Goal: Task Accomplishment & Management: Manage account settings

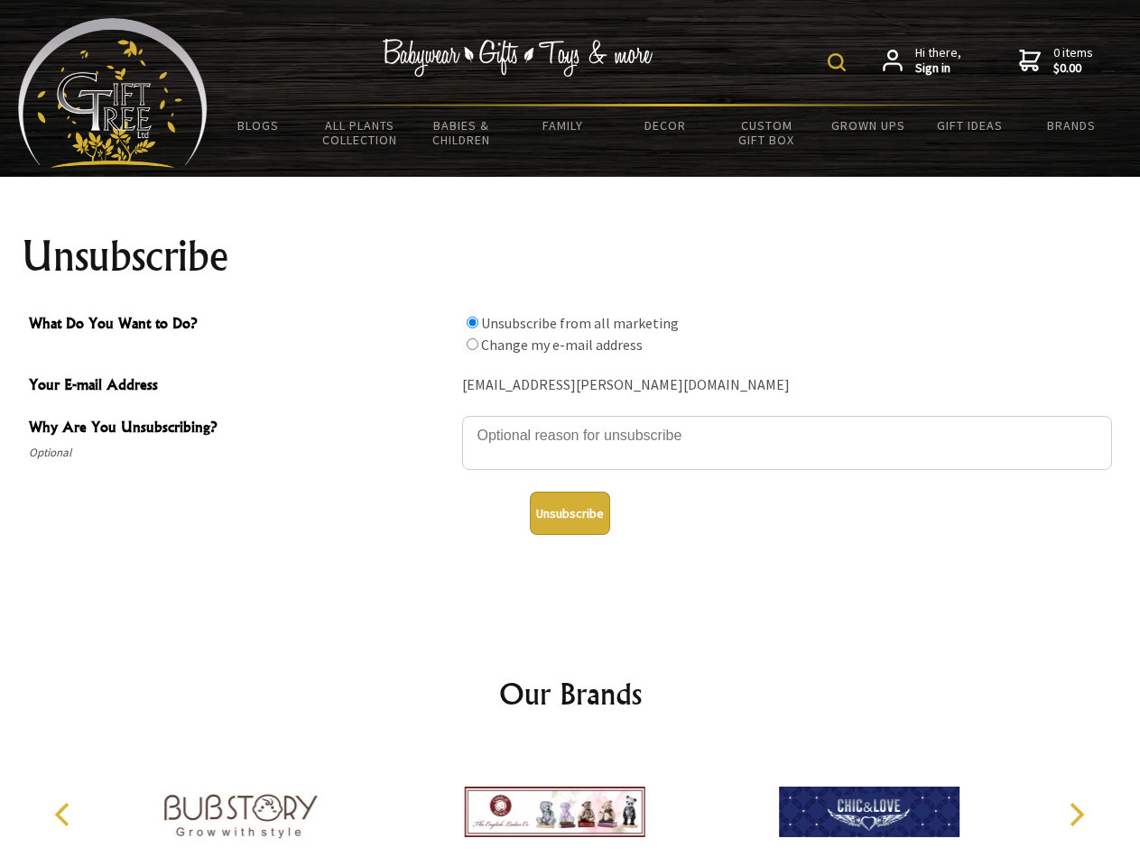
click at [839, 62] on img at bounding box center [837, 62] width 18 height 18
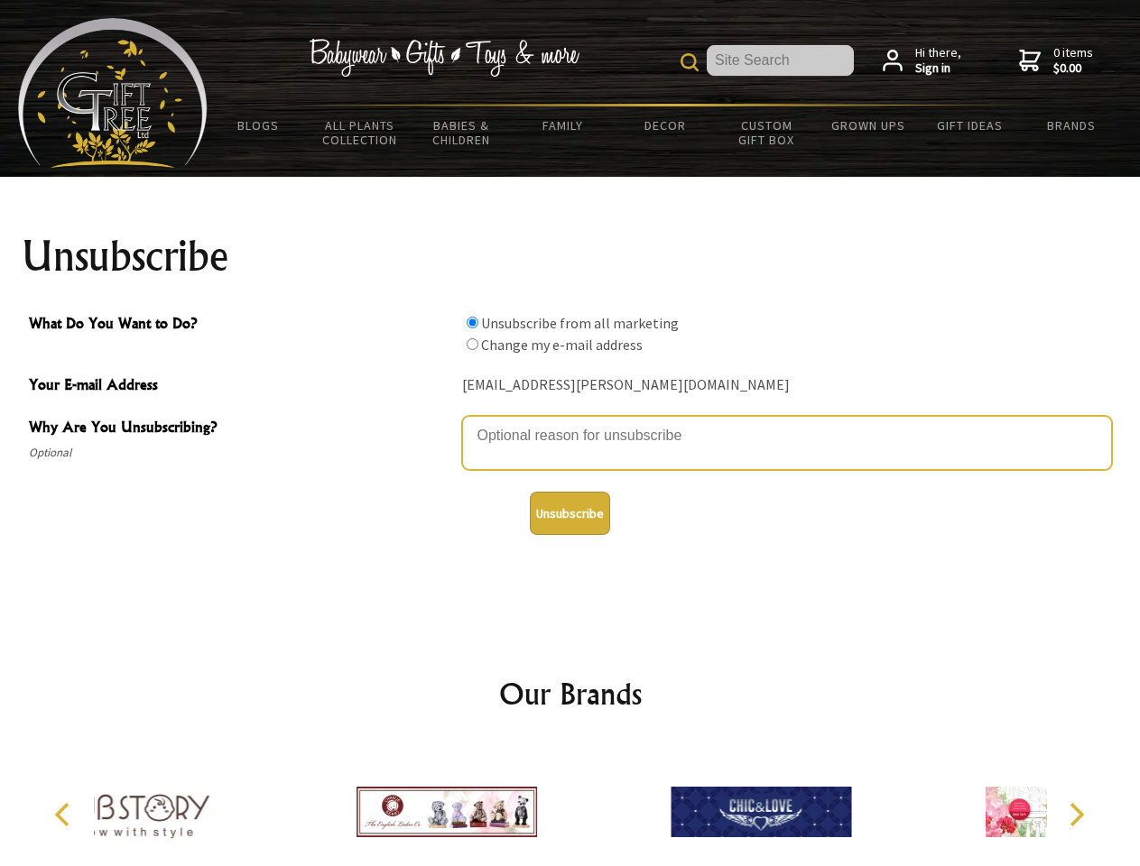
click at [570, 422] on textarea "Why Are You Unsubscribing?" at bounding box center [787, 443] width 650 height 54
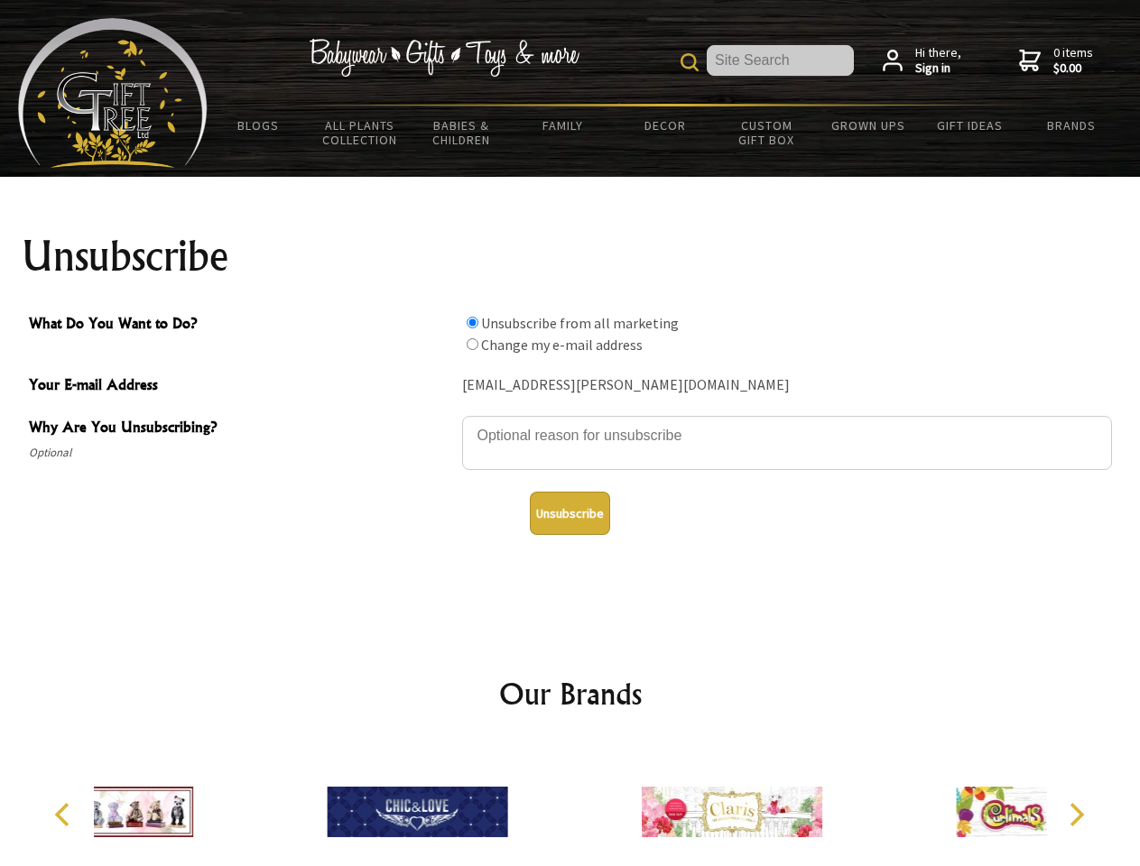
click at [472, 322] on input "What Do You Want to Do?" at bounding box center [473, 323] width 12 height 12
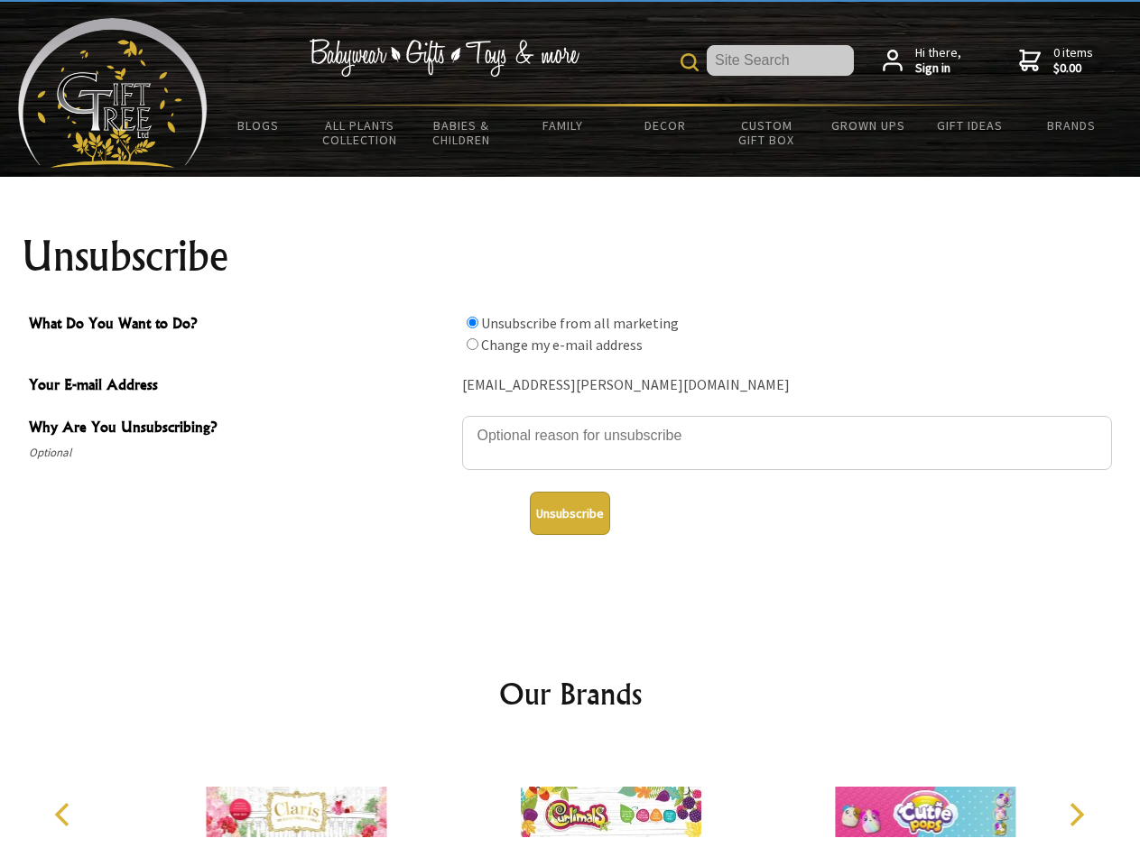
click at [472, 344] on input "What Do You Want to Do?" at bounding box center [473, 344] width 12 height 12
radio input "true"
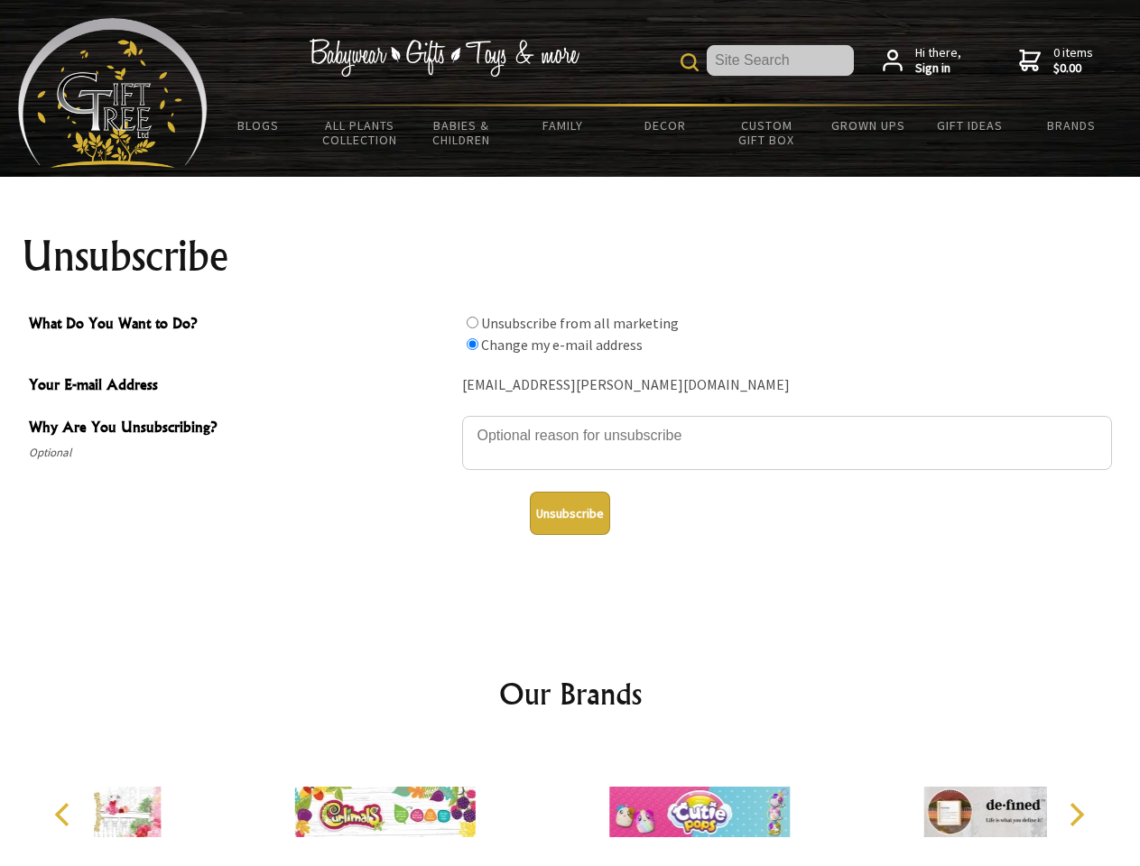
click at [569, 514] on button "Unsubscribe" at bounding box center [570, 513] width 80 height 43
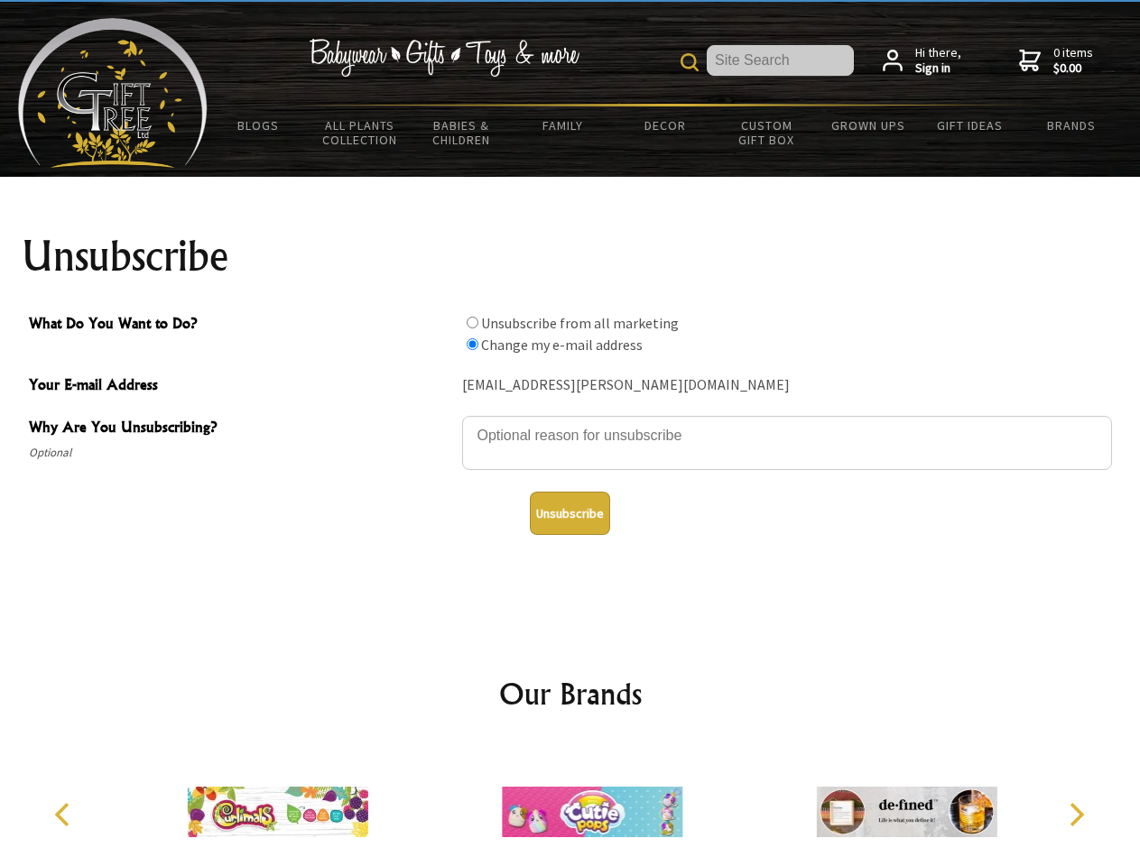
click at [65, 815] on icon "Previous" at bounding box center [63, 814] width 23 height 23
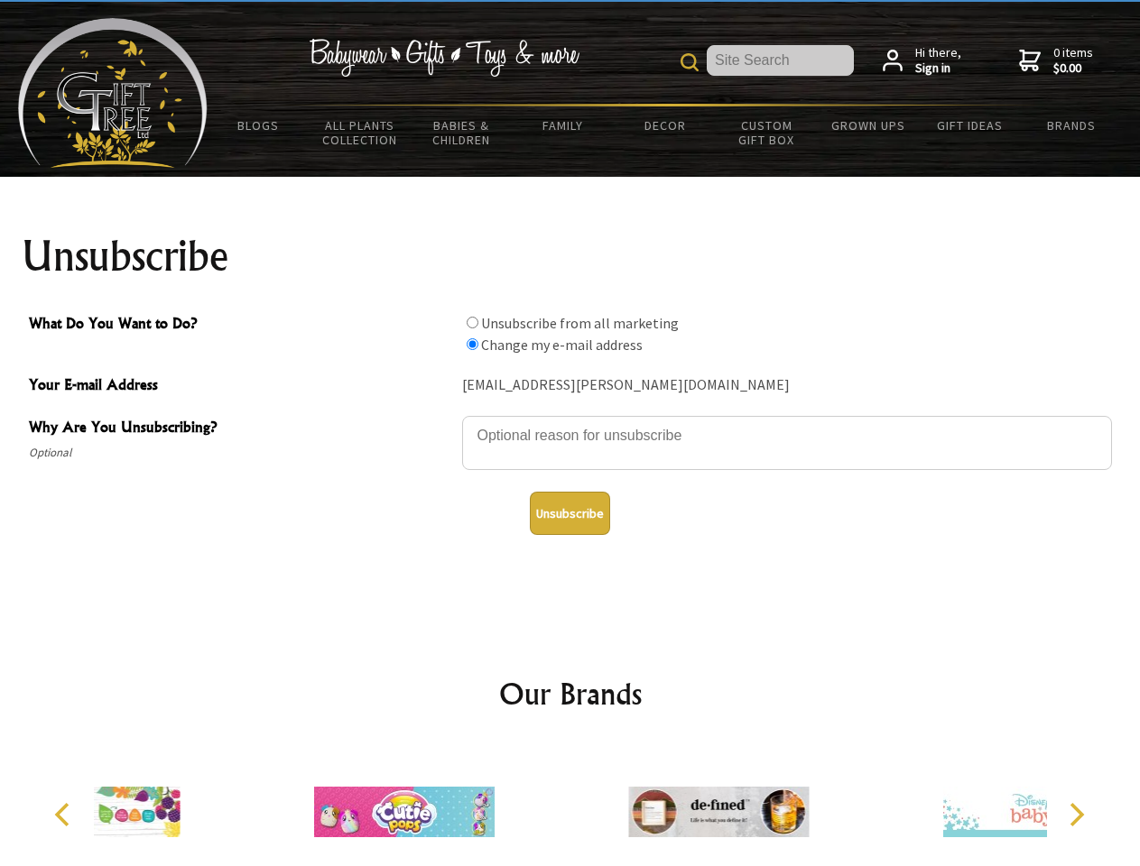
click at [1076, 815] on icon "Next" at bounding box center [1074, 814] width 23 height 23
